Goal: Task Accomplishment & Management: Complete application form

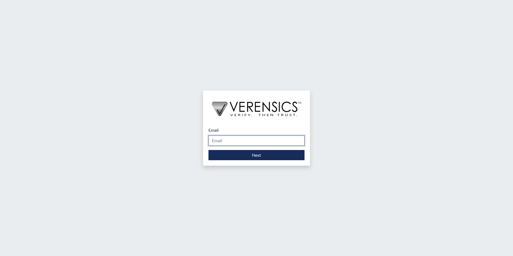
click at [220, 136] on input "Email" at bounding box center [256, 141] width 96 height 10
type input "[PERSON_NAME][EMAIL_ADDRESS][PERSON_NAME][DOMAIN_NAME]"
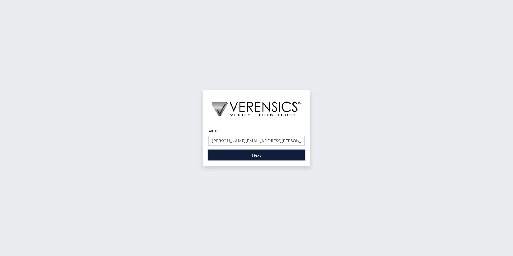
click at [229, 158] on button "Next" at bounding box center [256, 155] width 96 height 10
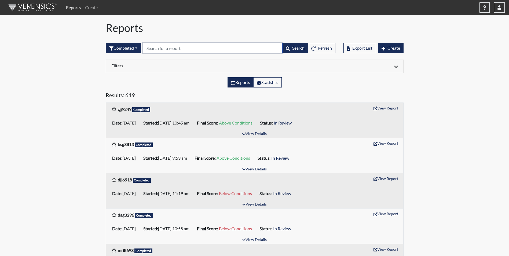
click at [185, 48] on input "text" at bounding box center [213, 48] width 140 height 10
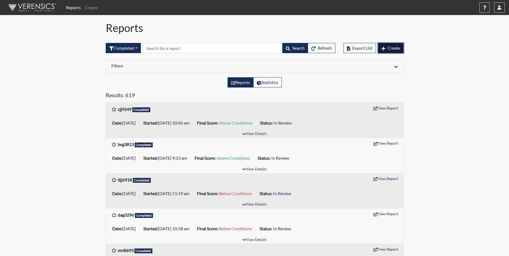
click at [389, 51] on button "Create" at bounding box center [390, 48] width 25 height 10
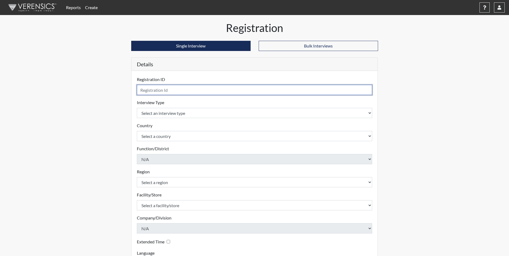
click at [187, 91] on input "text" at bounding box center [255, 90] width 236 height 10
type input "j"
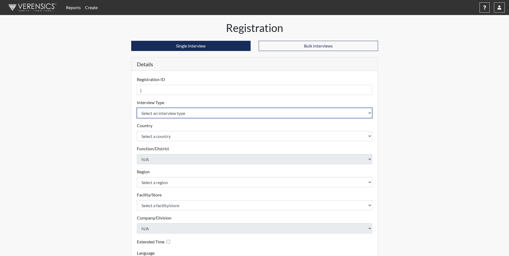
click at [166, 111] on select "Select an interview type Corrections Pre-Employment" at bounding box center [255, 113] width 236 height 10
select select "ff733e93-e1bf-11ea-9c9f-0eff0cf7eb8f"
click at [137, 108] on select "Select an interview type Corrections Pre-Employment" at bounding box center [255, 113] width 236 height 10
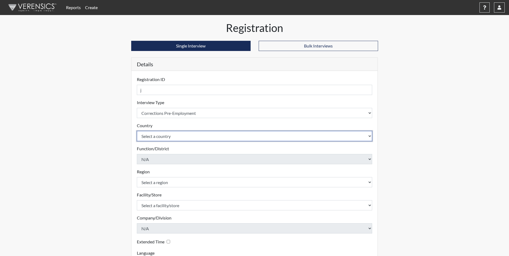
click at [162, 136] on select "Select a country [GEOGRAPHIC_DATA] [GEOGRAPHIC_DATA]" at bounding box center [255, 136] width 236 height 10
select select "united-states-of-[GEOGRAPHIC_DATA]"
click at [137, 131] on select "Select a country [GEOGRAPHIC_DATA] [GEOGRAPHIC_DATA]" at bounding box center [255, 136] width 236 height 10
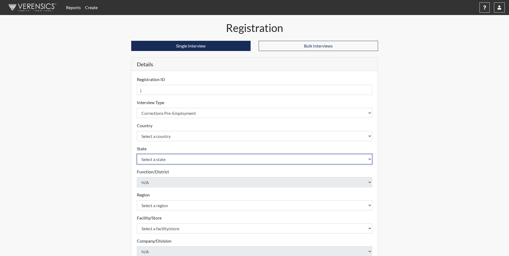
click at [161, 158] on select "Select a state [US_STATE] [US_STATE] [US_STATE] [US_STATE] [US_STATE] [US_STATE…" at bounding box center [255, 159] width 236 height 10
select select "GA"
click at [137, 154] on select "Select a state [US_STATE] [US_STATE] [US_STATE] [US_STATE] [US_STATE] [US_STATE…" at bounding box center [255, 159] width 236 height 10
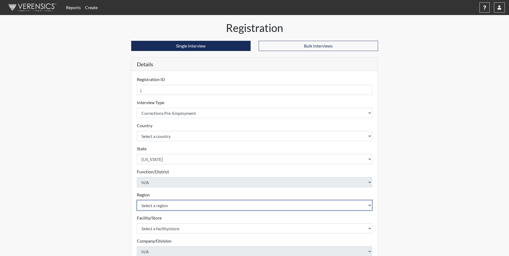
click at [163, 208] on select "Select a region [GEOGRAPHIC_DATA]" at bounding box center [255, 205] width 236 height 10
select select "51976826-f18e-4b67-8d3b-b0a0fa2f97ff"
click at [137, 200] on select "Select a region [GEOGRAPHIC_DATA]" at bounding box center [255, 205] width 236 height 10
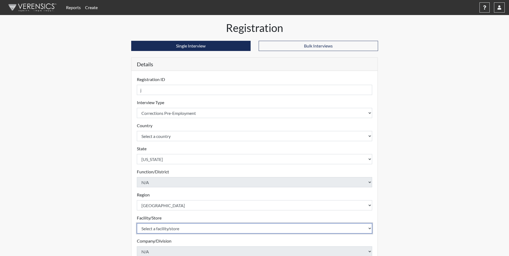
click at [160, 228] on select "Select a facility/store [PERSON_NAME] [PERSON_NAME] PSATC" at bounding box center [255, 228] width 236 height 10
select select "2bf4b575-5263-4093-9a0c-a4d6e4f1d94a"
click at [137, 223] on select "Select a facility/store [PERSON_NAME] [PERSON_NAME] PSATC" at bounding box center [255, 228] width 236 height 10
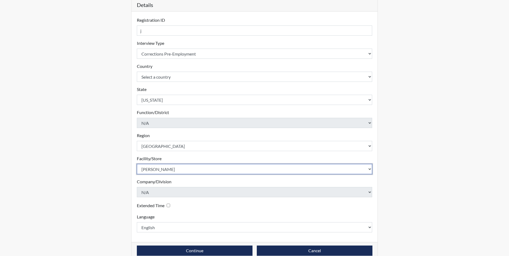
scroll to position [69, 0]
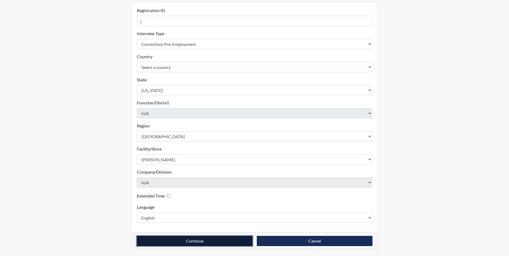
click at [166, 240] on button "Continue" at bounding box center [195, 241] width 116 height 10
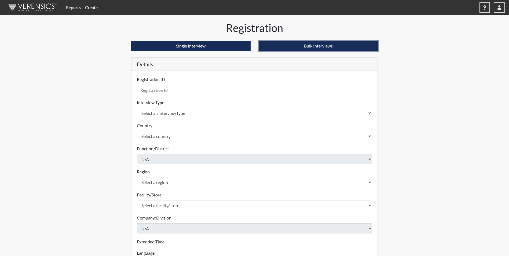
click at [349, 44] on button "Bulk Interviews" at bounding box center [318, 46] width 119 height 10
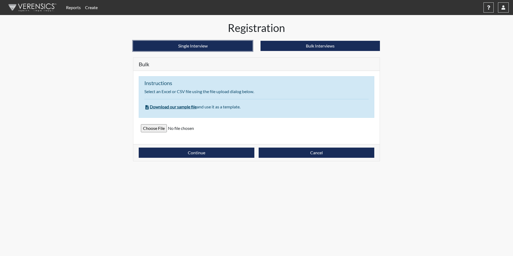
click at [207, 47] on button "Single Interview" at bounding box center [192, 46] width 119 height 10
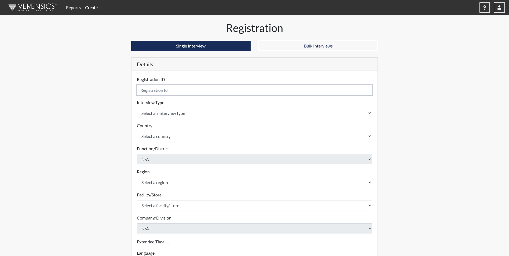
drag, startPoint x: 185, startPoint y: 93, endPoint x: 185, endPoint y: 98, distance: 4.6
click at [185, 95] on form "Registration ID Please provide a registration ID. Interview Type Select an inte…" at bounding box center [255, 172] width 236 height 192
type input "jaj8380"
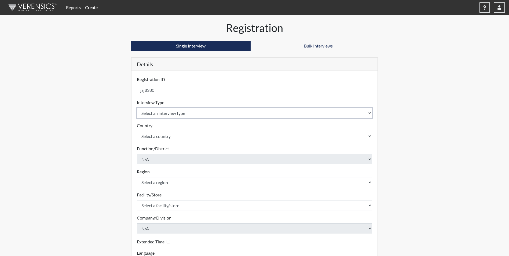
click at [189, 118] on select "Select an interview type Corrections Pre-Employment" at bounding box center [255, 113] width 236 height 10
select select "ff733e93-e1bf-11ea-9c9f-0eff0cf7eb8f"
click at [137, 108] on select "Select an interview type Corrections Pre-Employment" at bounding box center [255, 113] width 236 height 10
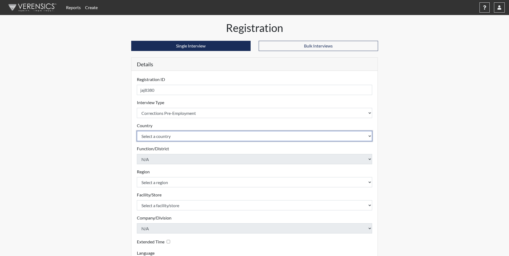
click at [173, 135] on select "Select a country [GEOGRAPHIC_DATA] [GEOGRAPHIC_DATA]" at bounding box center [255, 136] width 236 height 10
select select "united-states-of-[GEOGRAPHIC_DATA]"
click at [137, 131] on select "Select a country [GEOGRAPHIC_DATA] [GEOGRAPHIC_DATA]" at bounding box center [255, 136] width 236 height 10
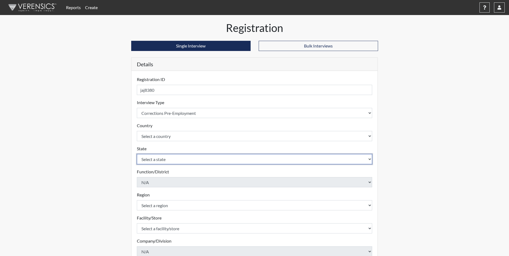
click at [159, 158] on select "Select a state [US_STATE] [US_STATE] [US_STATE] [US_STATE] [US_STATE] [US_STATE…" at bounding box center [255, 159] width 236 height 10
select select "GA"
click at [137, 154] on select "Select a state [US_STATE] [US_STATE] [US_STATE] [US_STATE] [US_STATE] [US_STATE…" at bounding box center [255, 159] width 236 height 10
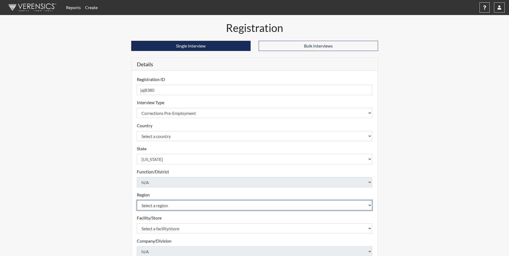
click at [156, 204] on select "Select a region [GEOGRAPHIC_DATA]" at bounding box center [255, 205] width 236 height 10
select select "51976826-f18e-4b67-8d3b-b0a0fa2f97ff"
click at [137, 200] on select "Select a region [GEOGRAPHIC_DATA]" at bounding box center [255, 205] width 236 height 10
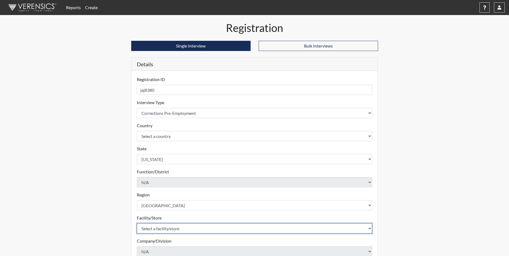
click at [156, 227] on select "Select a facility/store [PERSON_NAME] [PERSON_NAME] PSATC" at bounding box center [255, 228] width 236 height 10
select select "2bf4b575-5263-4093-9a0c-a4d6e4f1d94a"
click at [137, 223] on select "Select a facility/store [PERSON_NAME] [PERSON_NAME] PSATC" at bounding box center [255, 228] width 236 height 10
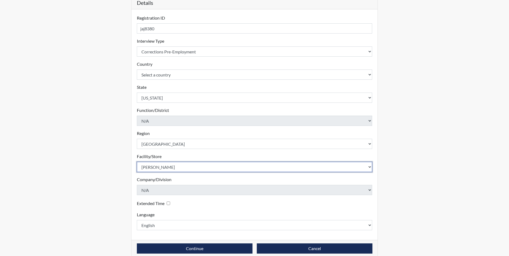
scroll to position [69, 0]
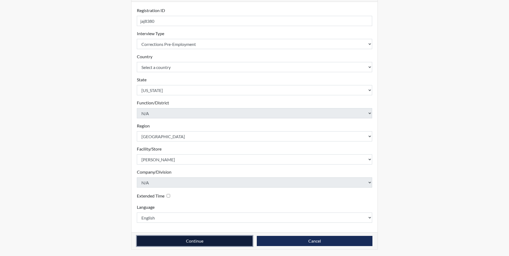
click at [153, 243] on button "Continue" at bounding box center [195, 241] width 116 height 10
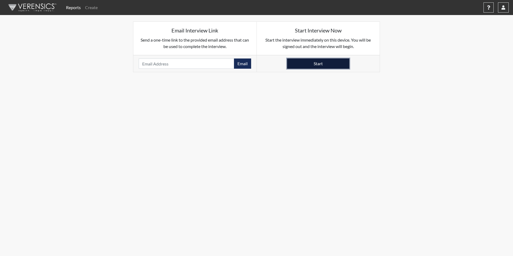
click at [310, 62] on button "Start" at bounding box center [318, 63] width 62 height 10
